Goal: Information Seeking & Learning: Find specific fact

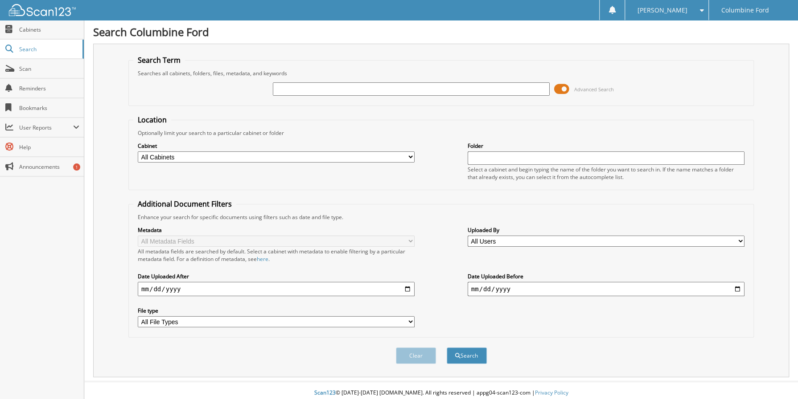
click at [316, 90] on input "text" at bounding box center [411, 88] width 277 height 13
type input "6178485"
click at [565, 89] on span at bounding box center [561, 88] width 15 height 13
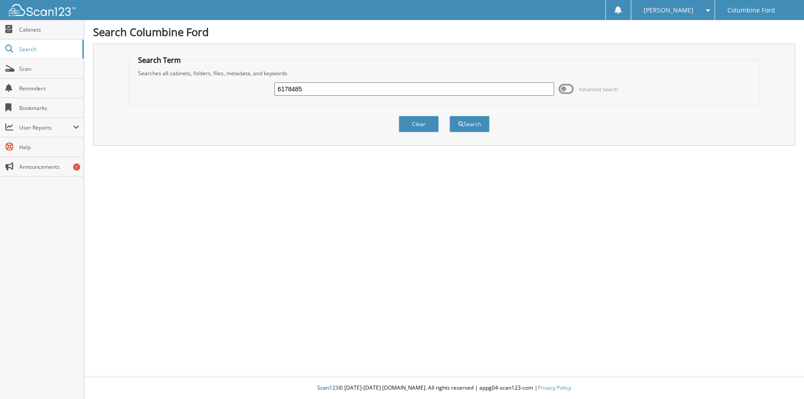
click at [464, 135] on div "Clear Search" at bounding box center [444, 124] width 631 height 36
click at [473, 127] on button "Search" at bounding box center [470, 124] width 40 height 16
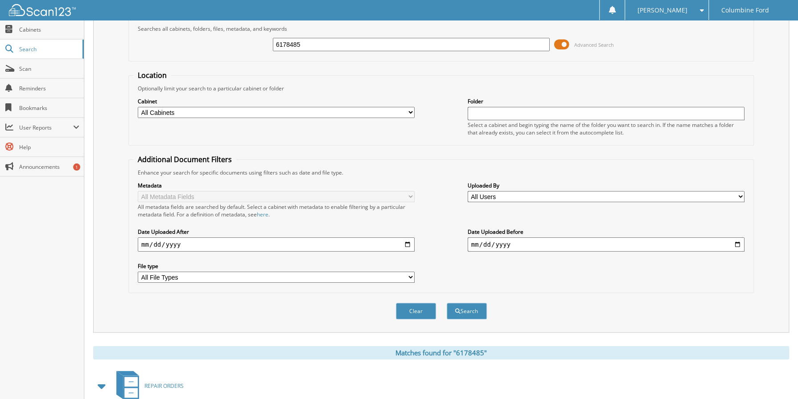
scroll to position [145, 0]
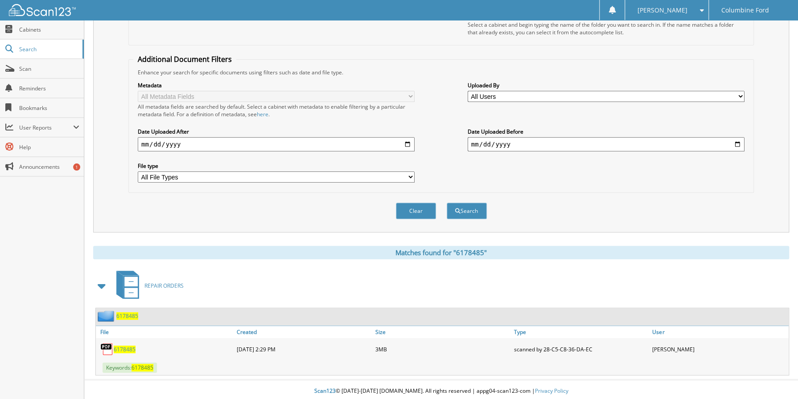
click at [124, 352] on div "6178485" at bounding box center [165, 350] width 139 height 18
click at [128, 350] on div "6178485" at bounding box center [165, 350] width 139 height 18
click at [130, 346] on span "6178485" at bounding box center [125, 350] width 22 height 8
